Goal: Task Accomplishment & Management: Complete application form

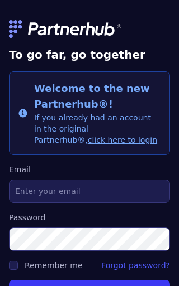
scroll to position [484, 0]
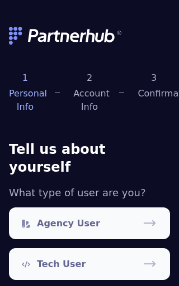
click at [131, 208] on link "Agency User" at bounding box center [89, 224] width 161 height 32
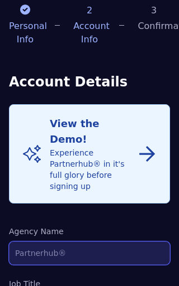
click at [120, 242] on input "Agency Name" at bounding box center [89, 253] width 161 height 23
